Goal: Information Seeking & Learning: Learn about a topic

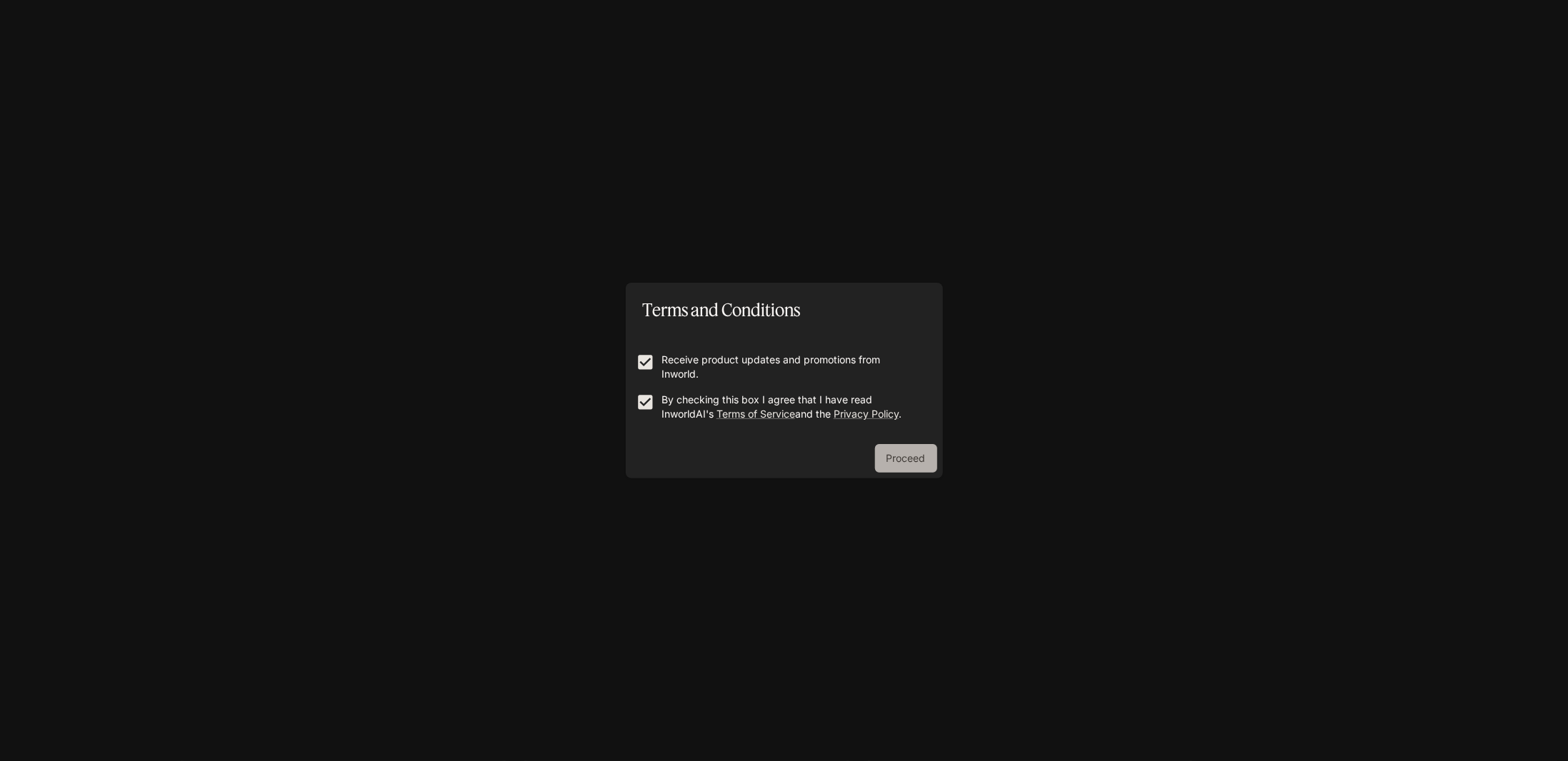
click at [897, 451] on button "Proceed" at bounding box center [906, 458] width 62 height 29
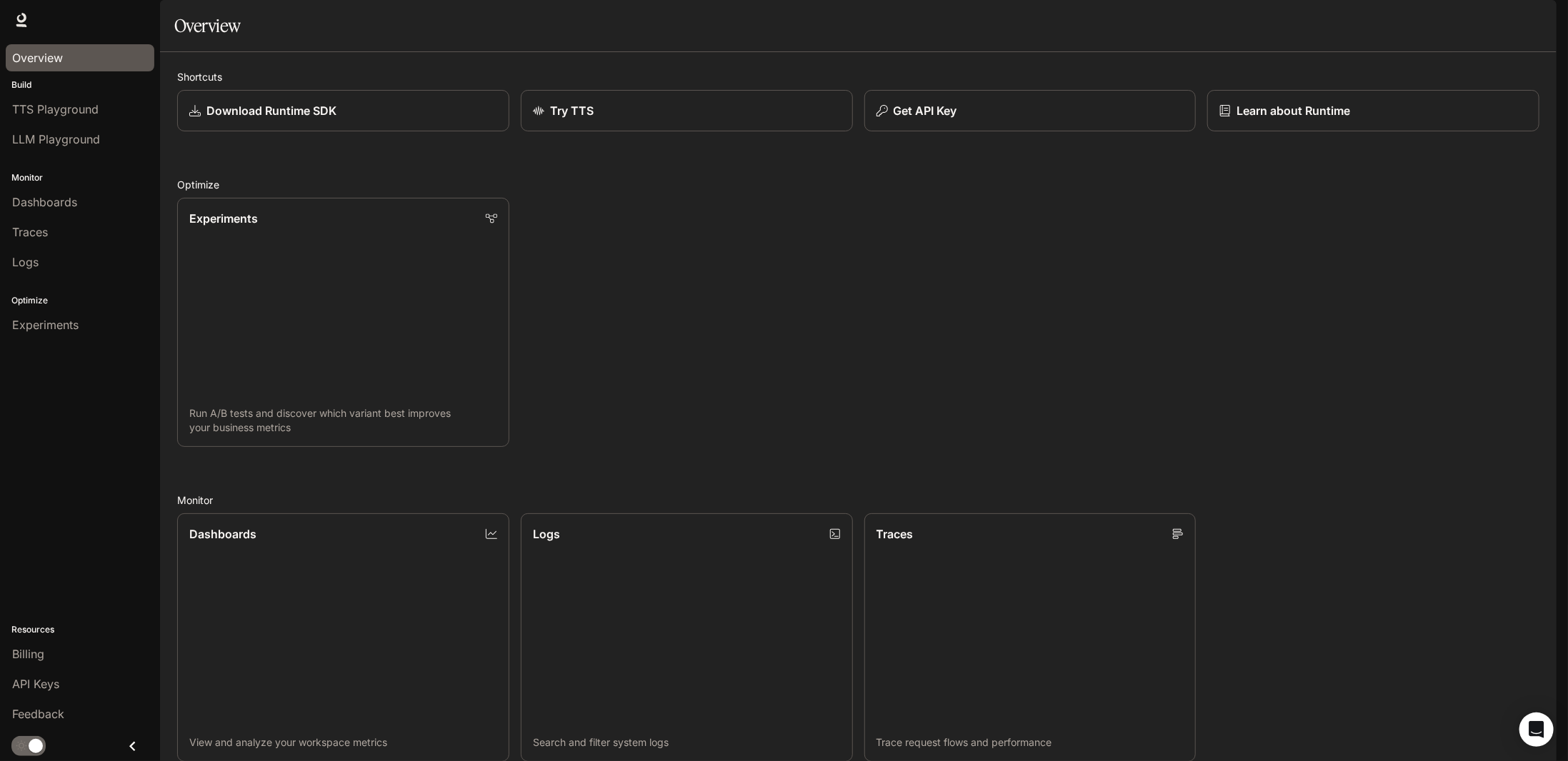
click at [63, 59] on div "Overview" at bounding box center [80, 58] width 135 height 17
drag, startPoint x: 44, startPoint y: 173, endPoint x: 5, endPoint y: 174, distance: 39.0
click at [3, 174] on p "Monitor" at bounding box center [80, 177] width 160 height 13
click at [764, 264] on div "Experiments Run A/B tests and discover which variant best improves your busines…" at bounding box center [853, 316] width 1373 height 261
click at [100, 316] on div "Experiments" at bounding box center [80, 324] width 135 height 17
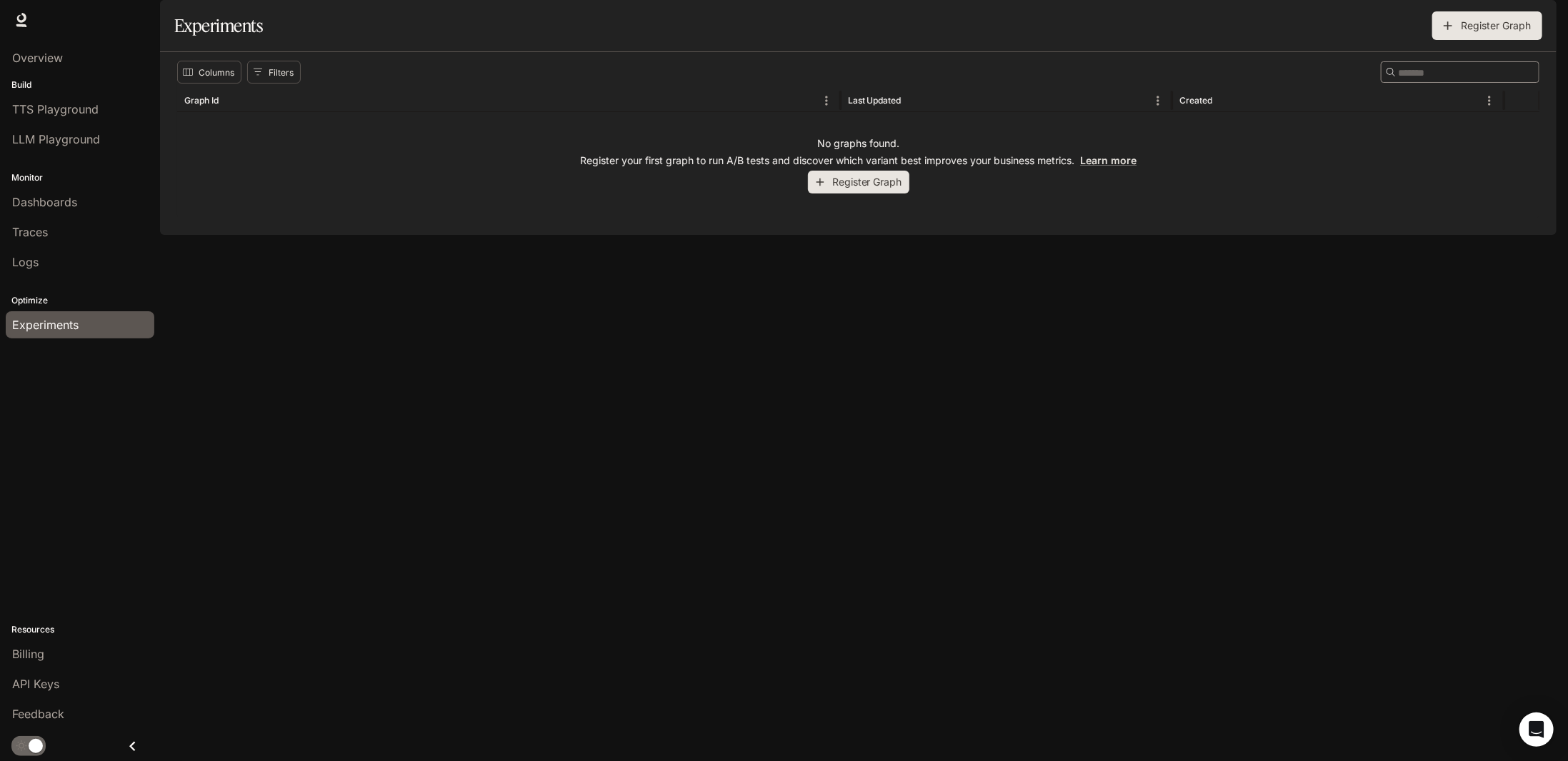
click at [1539, 21] on img "button" at bounding box center [1537, 20] width 20 height 20
click at [1303, 305] on div at bounding box center [784, 380] width 1568 height 761
click at [23, 23] on icon at bounding box center [21, 20] width 14 height 14
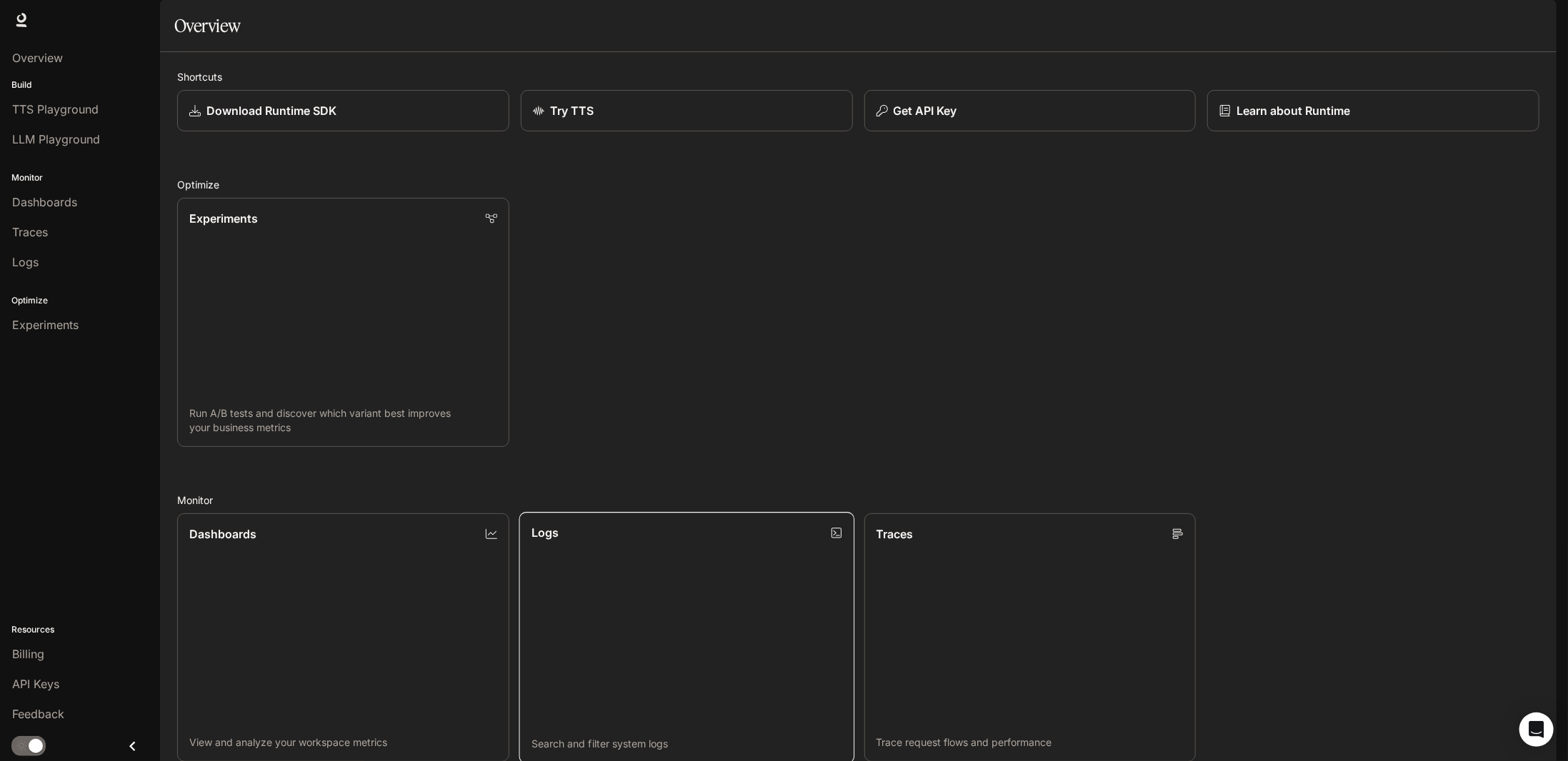
scroll to position [93, 0]
click at [463, 200] on link "Experiments Run A/B tests and discover which variant best improves your busines…" at bounding box center [343, 321] width 335 height 251
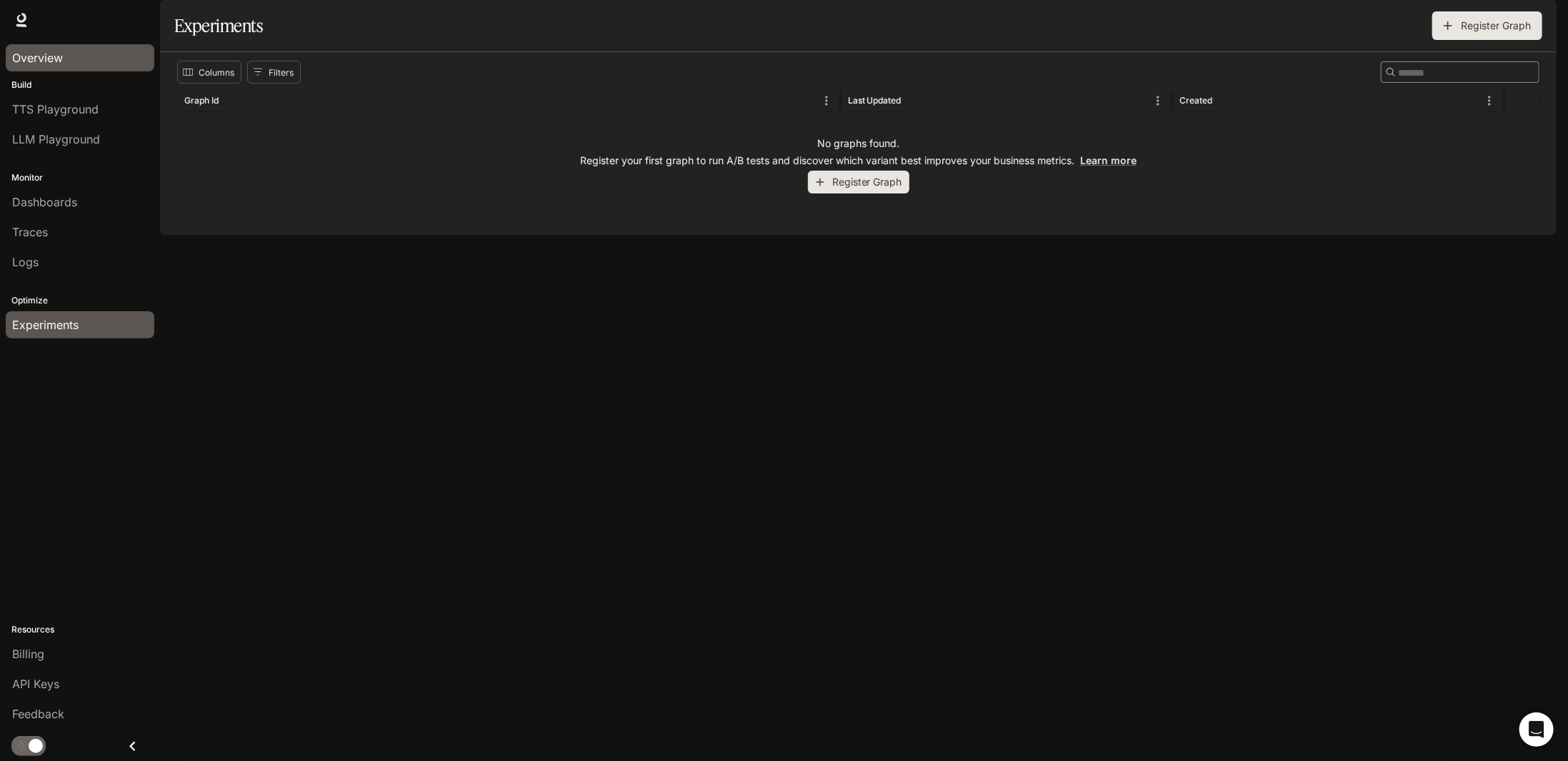
click at [56, 61] on span "Overview" at bounding box center [37, 58] width 51 height 17
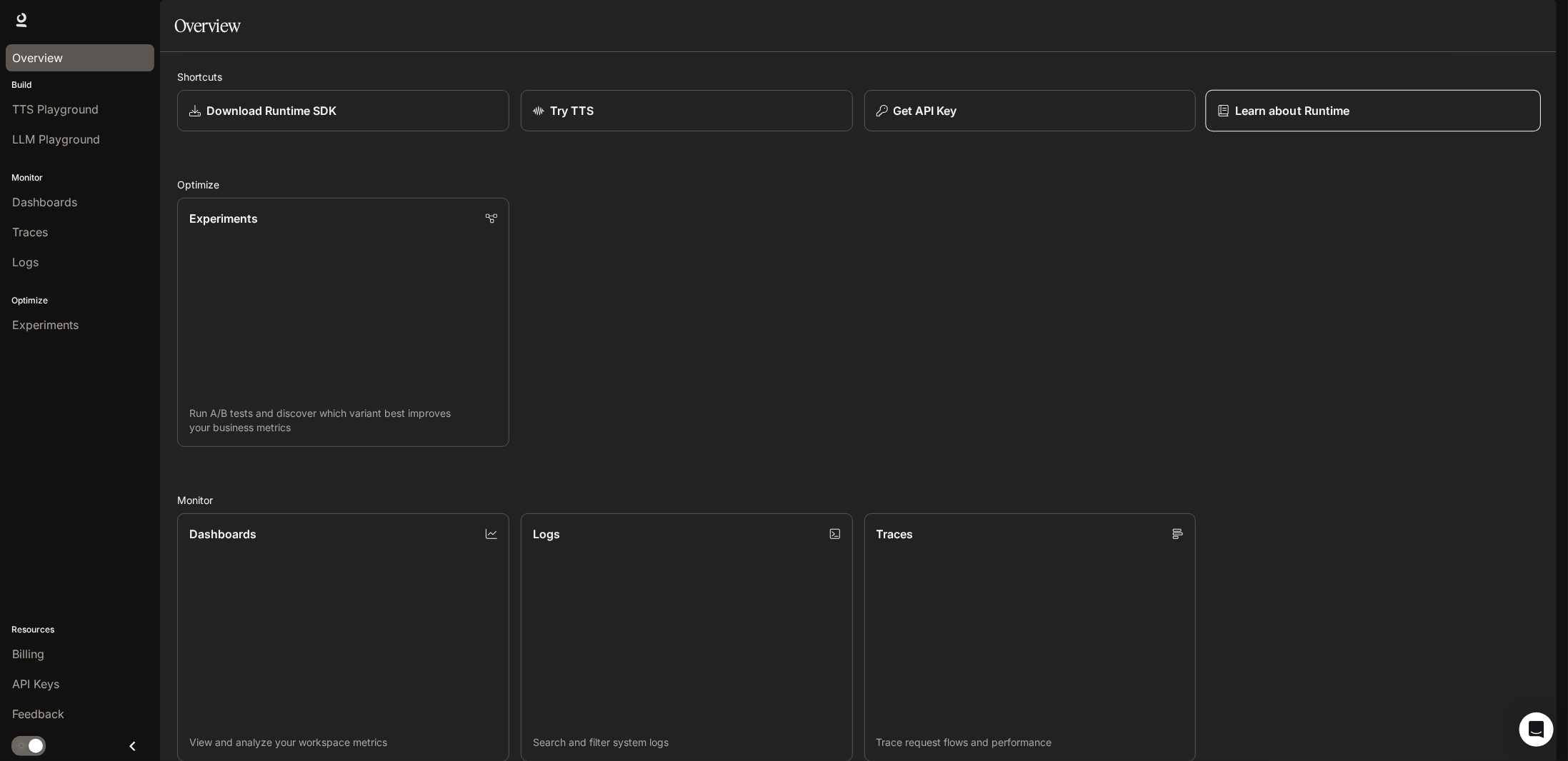
click at [1257, 119] on p "Learn about Runtime" at bounding box center [1292, 110] width 115 height 17
